Goal: Information Seeking & Learning: Learn about a topic

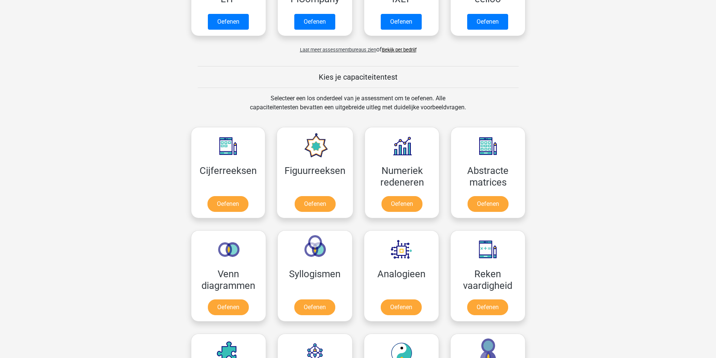
scroll to position [263, 0]
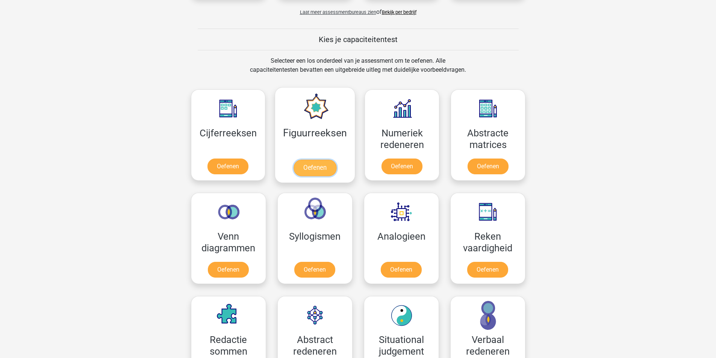
click at [318, 169] on link "Oefenen" at bounding box center [314, 168] width 43 height 17
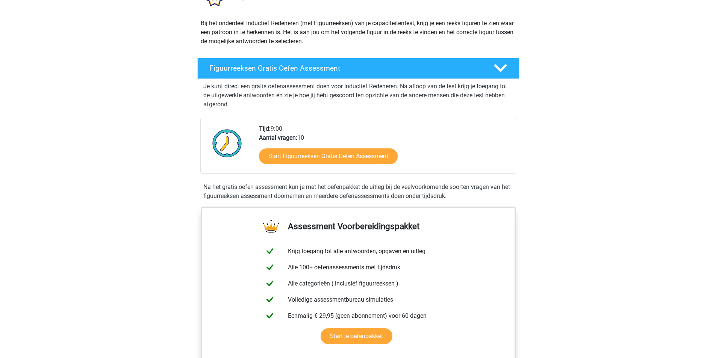
scroll to position [113, 0]
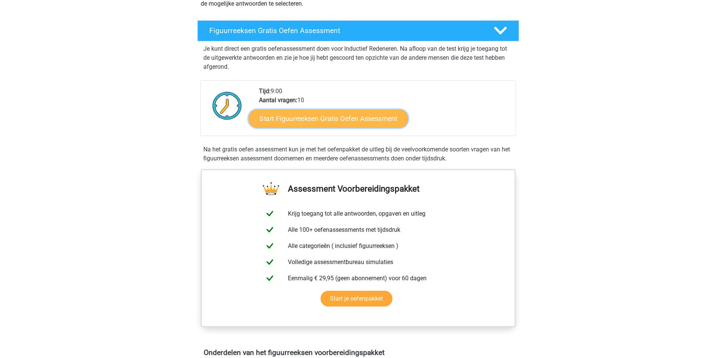
click at [301, 123] on link "Start Figuurreeksen Gratis Oefen Assessment" at bounding box center [327, 118] width 159 height 18
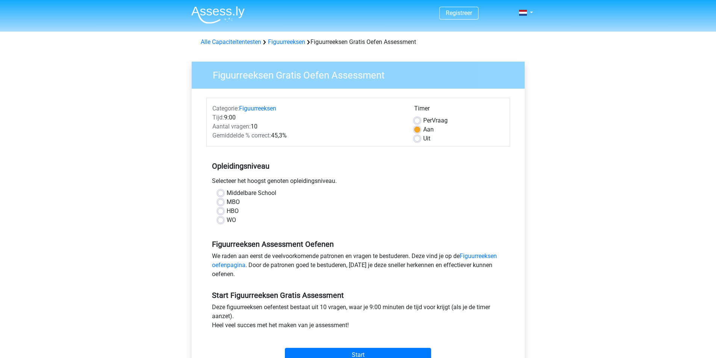
click at [423, 137] on div "Uit" at bounding box center [459, 138] width 90 height 9
click at [423, 137] on label "Uit" at bounding box center [426, 138] width 7 height 9
click at [416, 137] on input "Uit" at bounding box center [417, 138] width 6 height 8
radio input "true"
click at [234, 203] on label "MBO" at bounding box center [233, 202] width 13 height 9
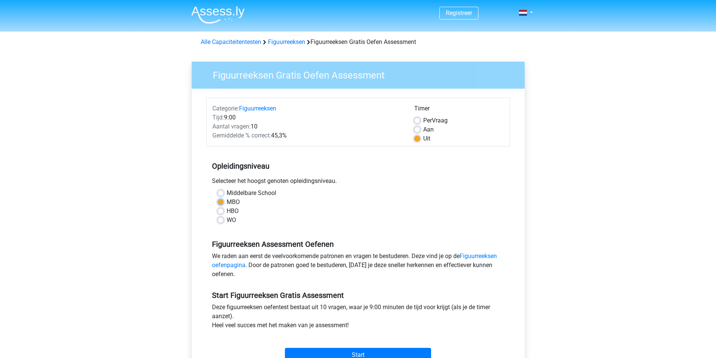
click at [224, 203] on input "MBO" at bounding box center [221, 202] width 6 height 8
radio input "true"
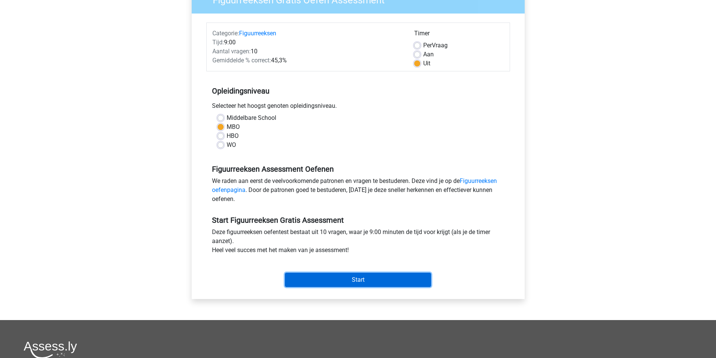
click at [365, 284] on input "Start" at bounding box center [358, 280] width 146 height 14
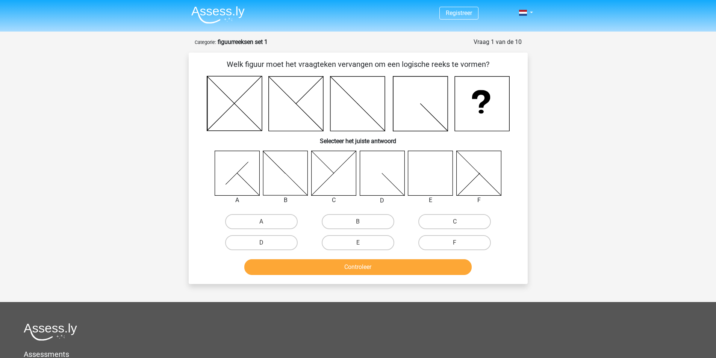
click at [428, 178] on icon at bounding box center [430, 173] width 45 height 45
click at [356, 246] on label "E" at bounding box center [358, 242] width 73 height 15
click at [358, 246] on input "E" at bounding box center [360, 245] width 5 height 5
radio input "true"
click at [369, 266] on button "Controleer" at bounding box center [357, 267] width 227 height 16
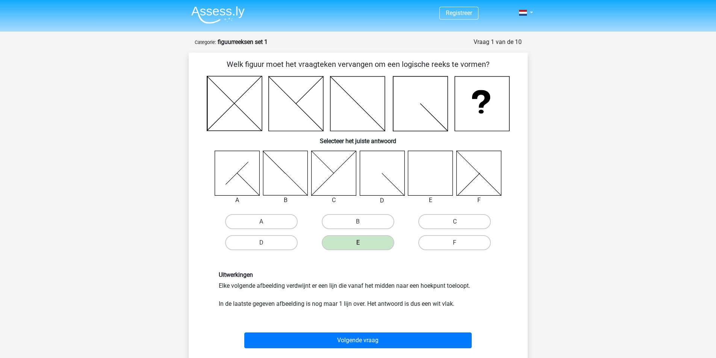
scroll to position [38, 0]
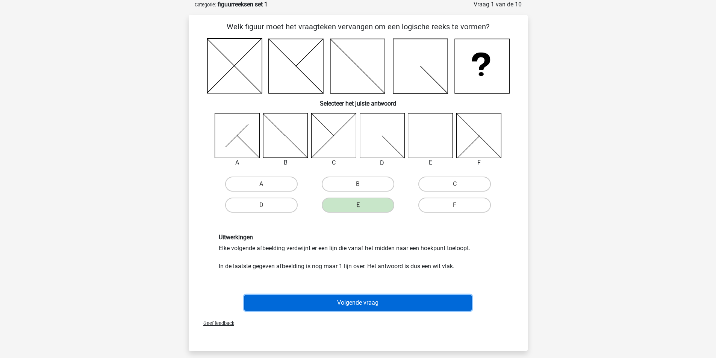
click at [325, 301] on button "Volgende vraag" at bounding box center [357, 303] width 227 height 16
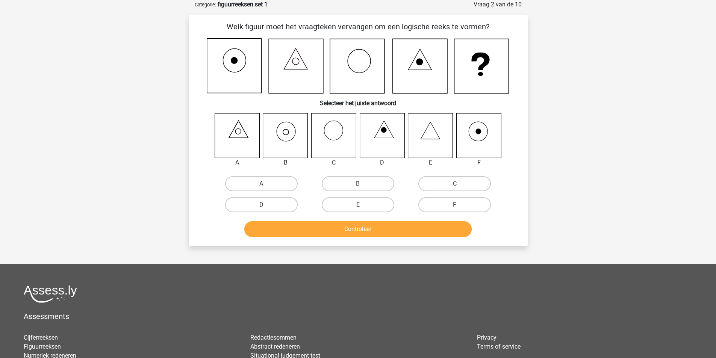
click at [357, 183] on label "B" at bounding box center [358, 183] width 73 height 15
click at [358, 184] on input "B" at bounding box center [360, 186] width 5 height 5
radio input "true"
click at [354, 233] on button "Controleer" at bounding box center [357, 229] width 227 height 16
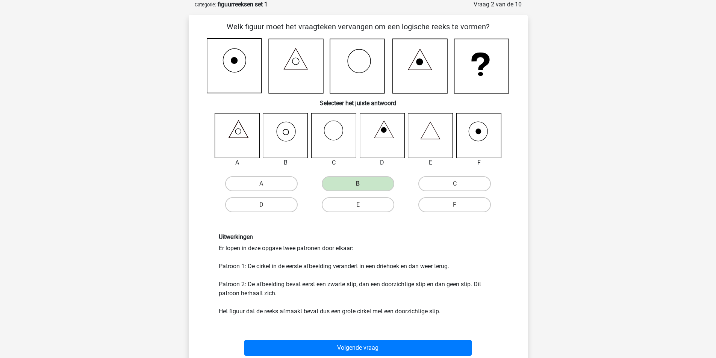
scroll to position [113, 0]
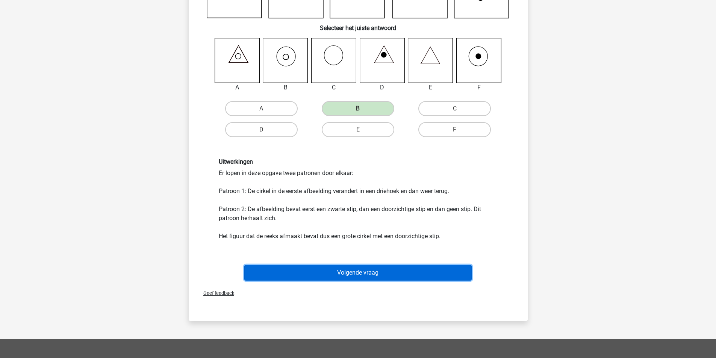
click at [341, 267] on button "Volgende vraag" at bounding box center [357, 273] width 227 height 16
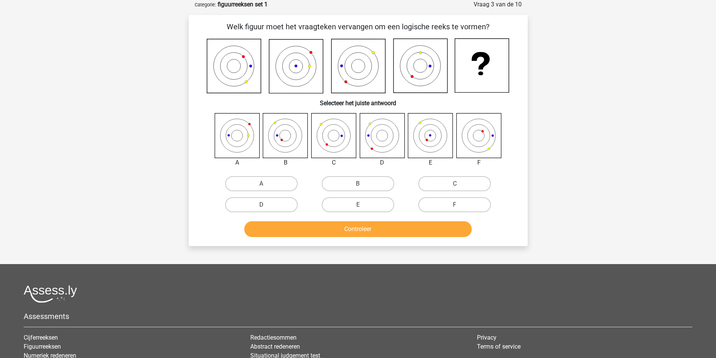
scroll to position [0, 0]
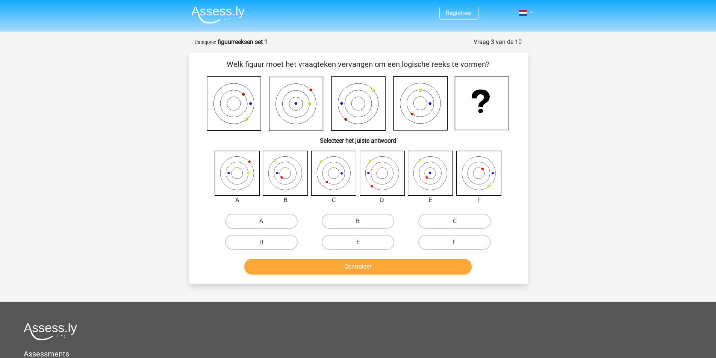
click at [386, 181] on icon at bounding box center [382, 173] width 45 height 45
click at [257, 240] on label "D" at bounding box center [261, 242] width 73 height 15
click at [261, 242] on input "D" at bounding box center [263, 244] width 5 height 5
radio input "true"
click at [306, 272] on button "Controleer" at bounding box center [357, 267] width 227 height 16
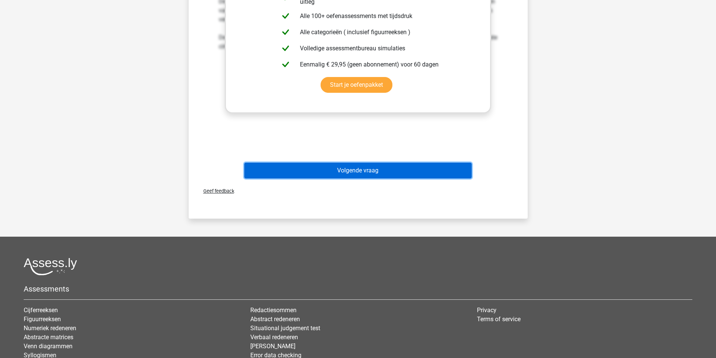
click at [323, 172] on button "Volgende vraag" at bounding box center [357, 171] width 227 height 16
